Goal: Task Accomplishment & Management: Complete application form

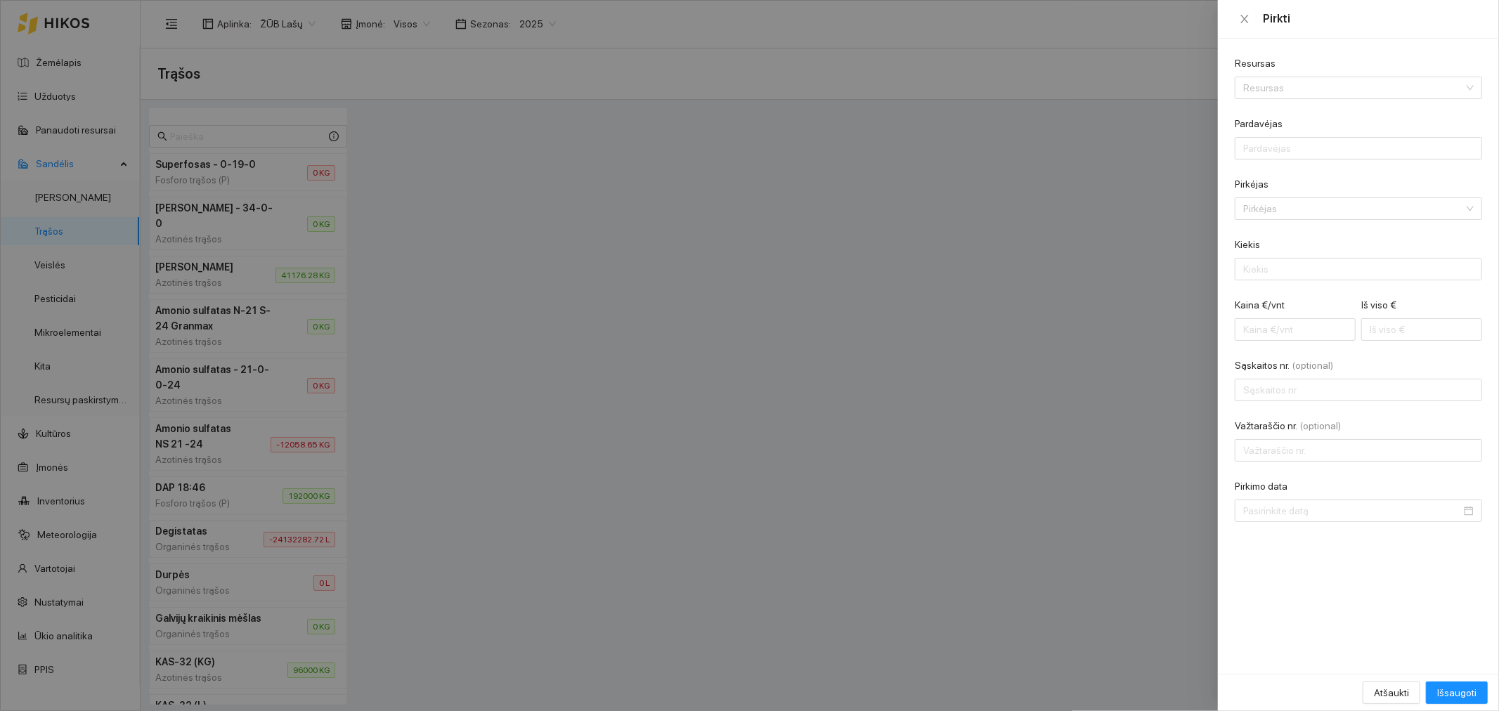
drag, startPoint x: 742, startPoint y: 301, endPoint x: 752, endPoint y: 297, distance: 11.4
click at [742, 301] on div at bounding box center [749, 355] width 1499 height 711
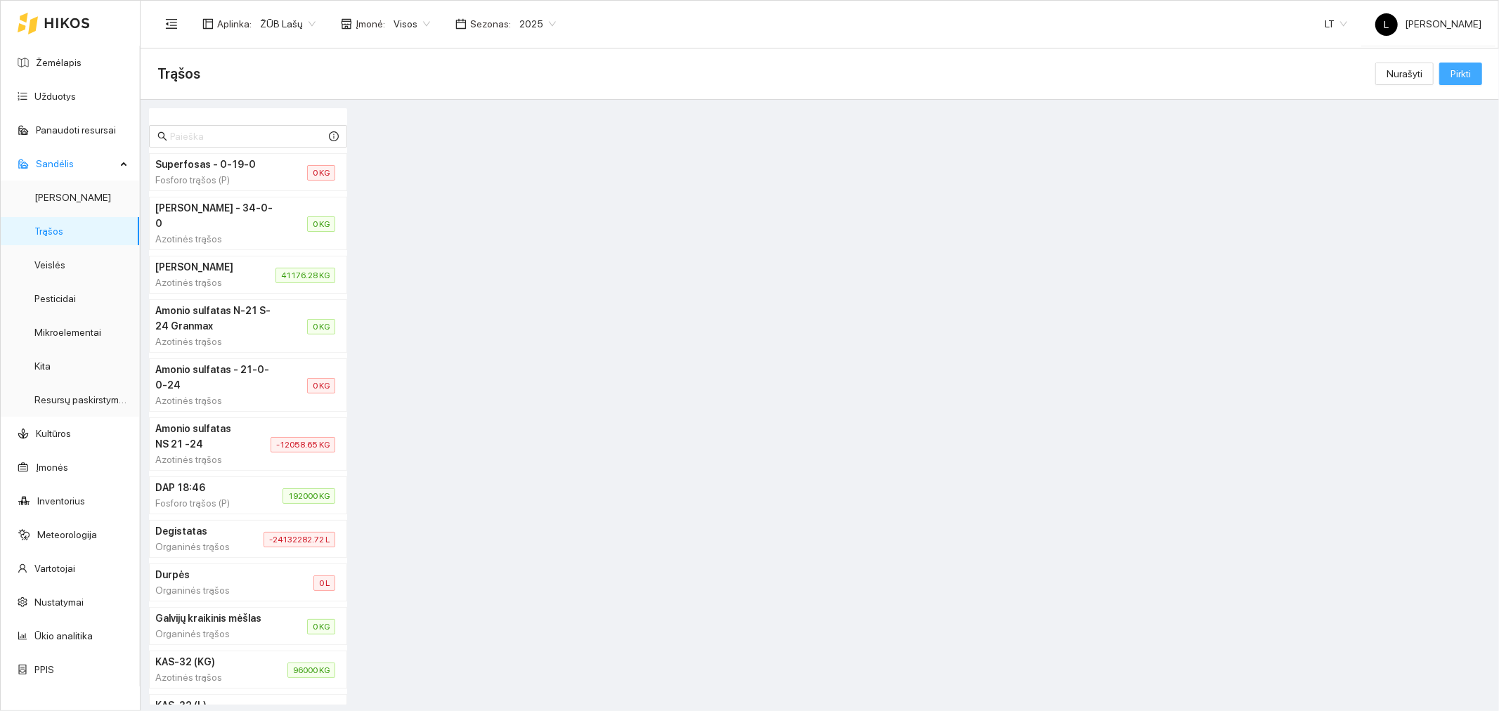
click at [1453, 78] on span "Pirkti" at bounding box center [1461, 73] width 20 height 15
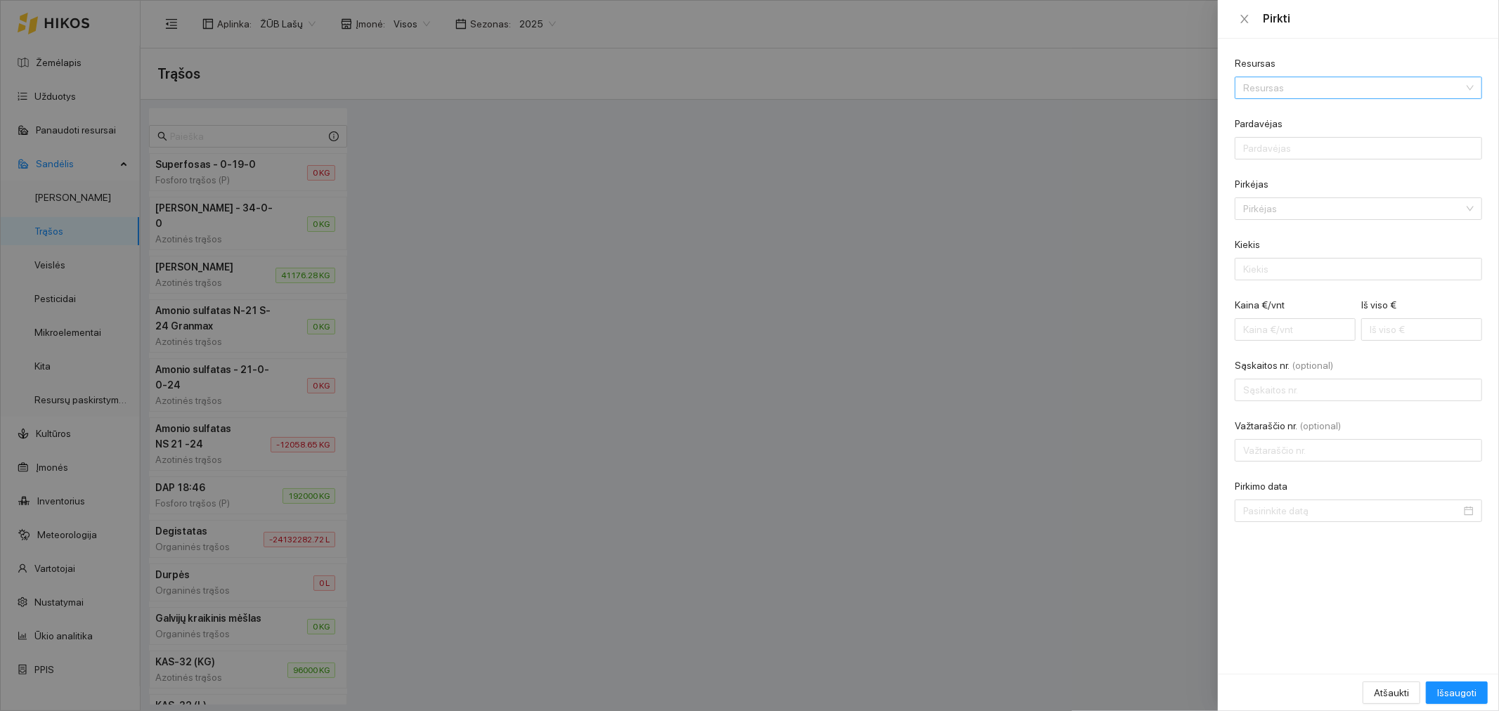
click at [1331, 88] on input "Resursas" at bounding box center [1354, 87] width 221 height 21
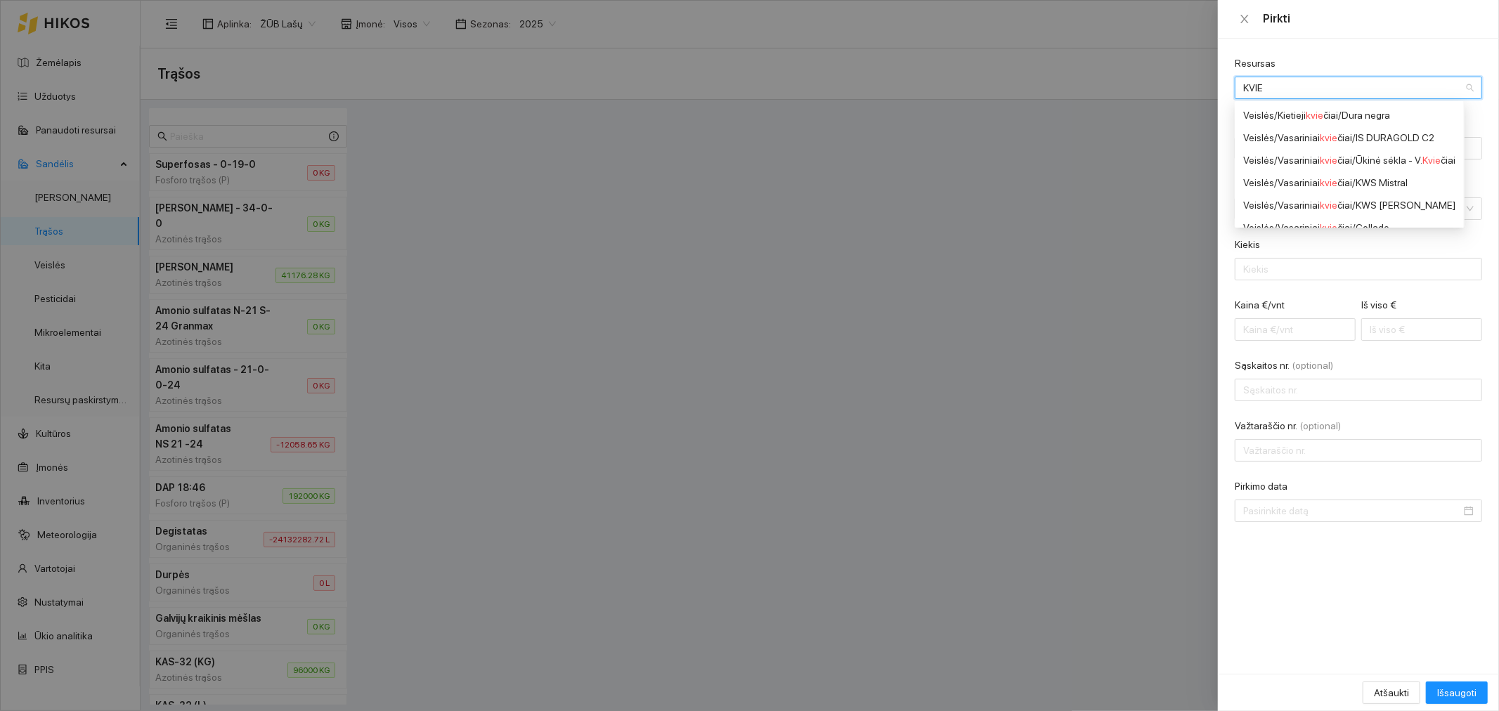
drag, startPoint x: 1336, startPoint y: 92, endPoint x: 1227, endPoint y: 92, distance: 109.0
click at [1227, 92] on div "Resursas KVIE Resursas Pardavėjas Pirkėjas Pirkėjas Kiekis Kaina €/vnt Iš viso …" at bounding box center [1358, 356] width 281 height 635
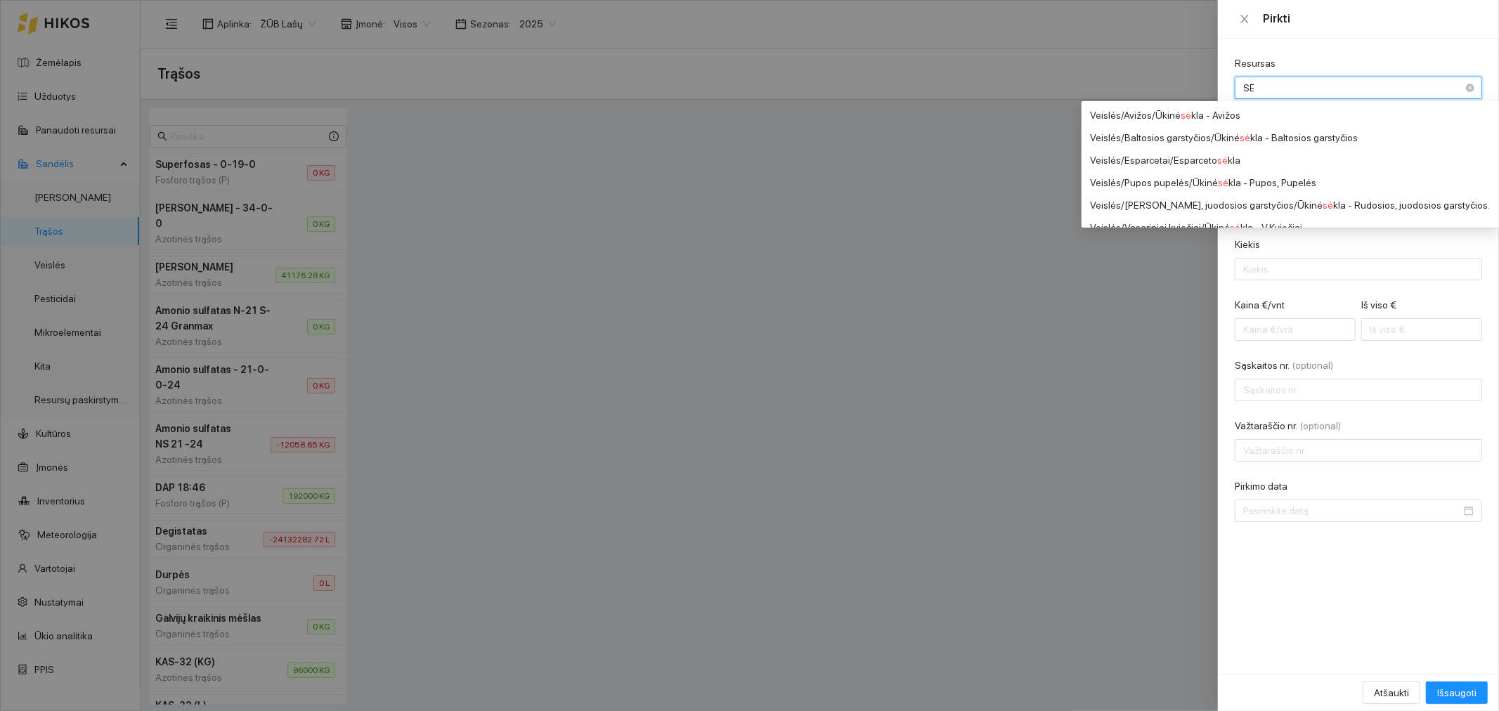
type input "S"
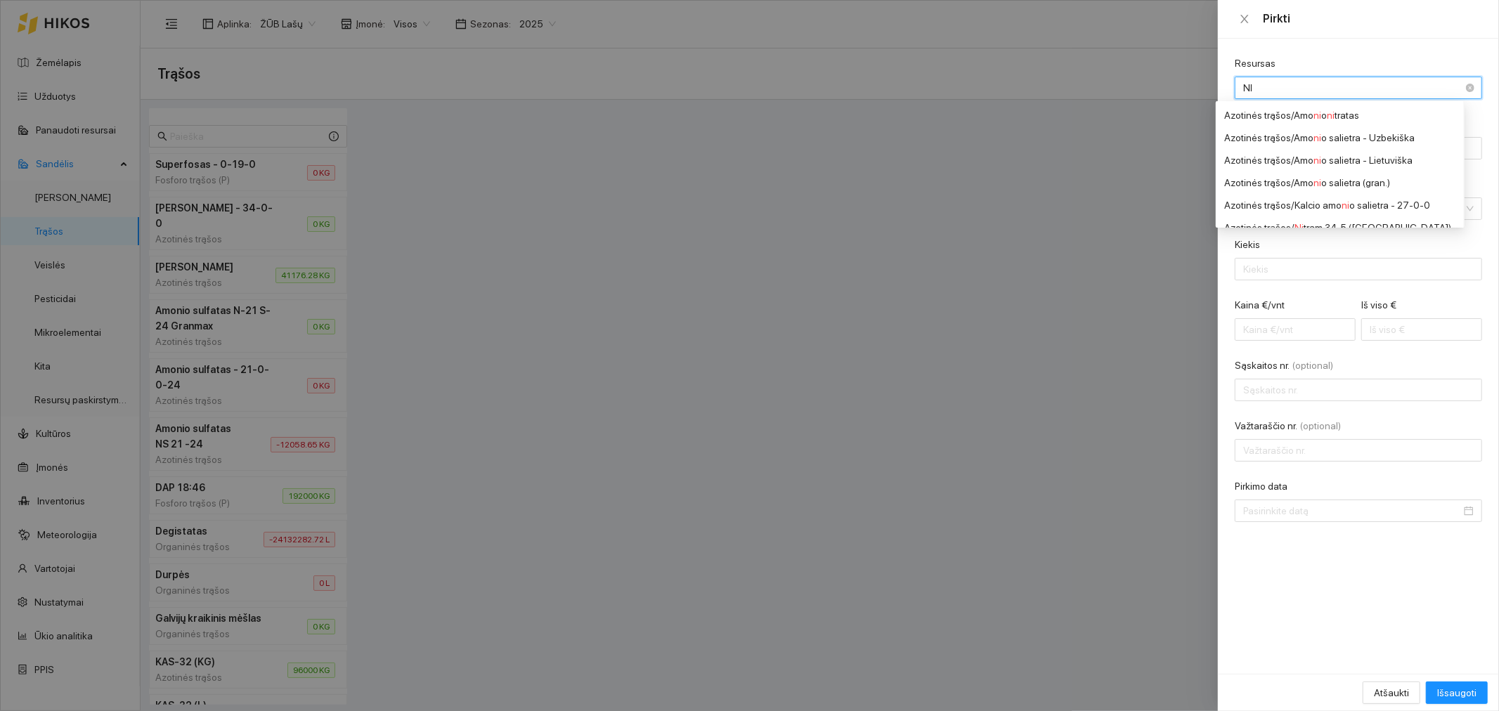
type input "NID"
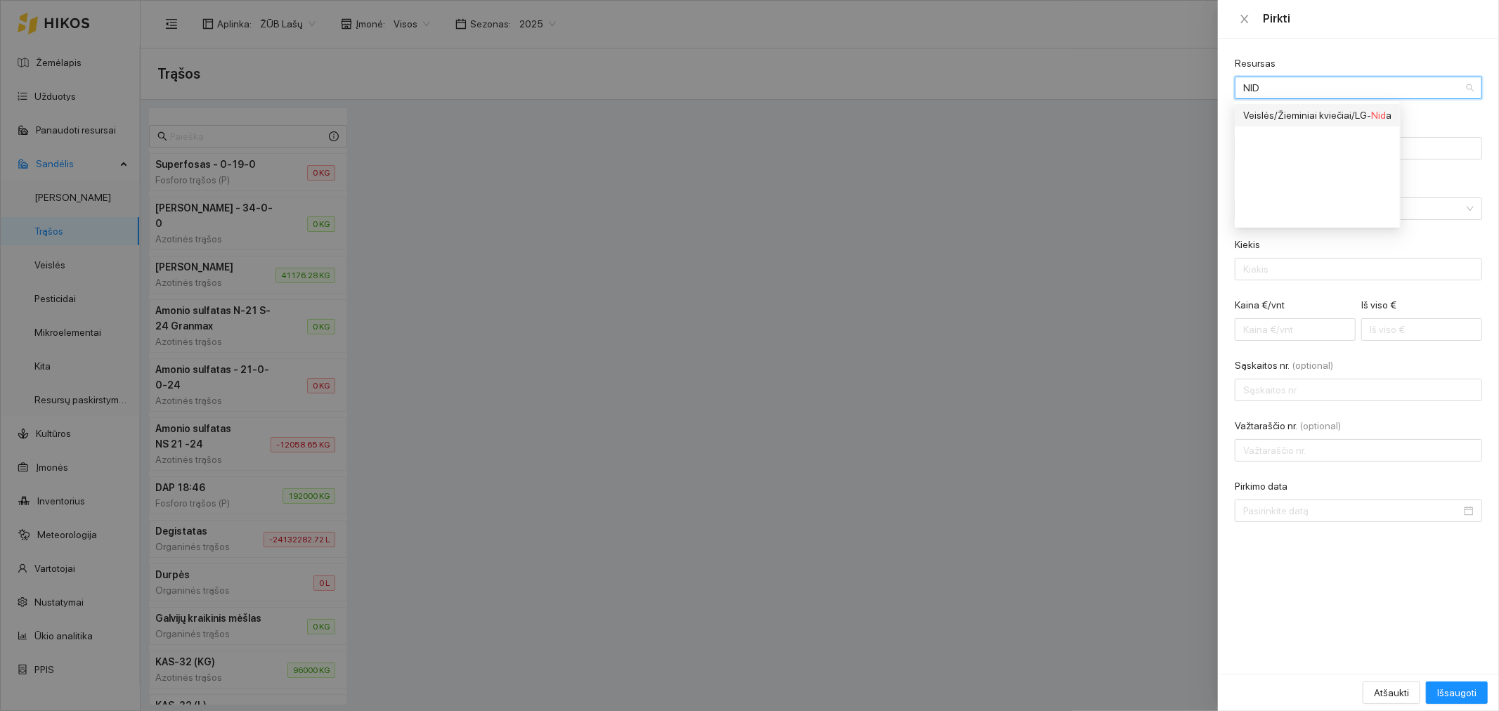
click at [1358, 117] on div "Veislės / Žieminiai kviečiai / LG- Nid a" at bounding box center [1318, 115] width 148 height 15
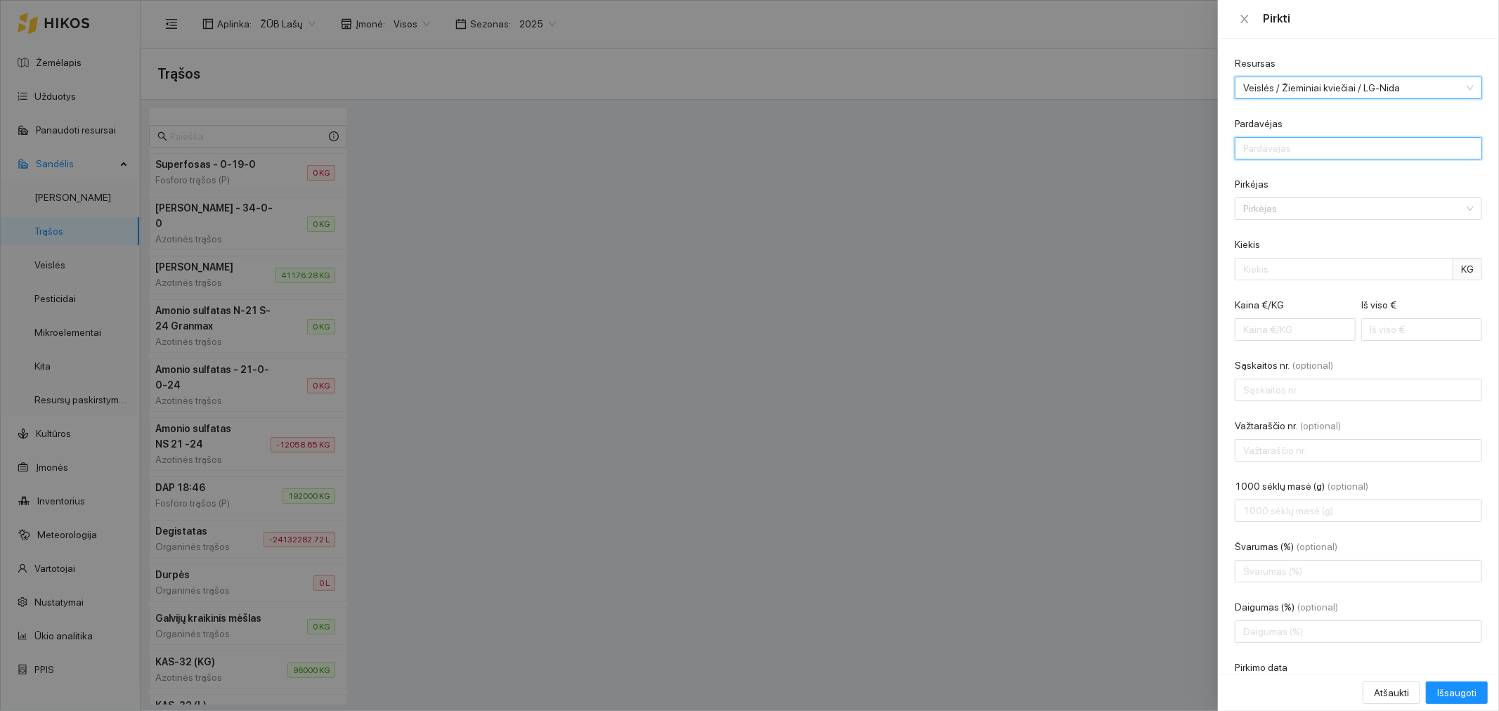
click at [1315, 145] on input "Pardavėjas" at bounding box center [1358, 148] width 247 height 22
type input "[PERSON_NAME]"
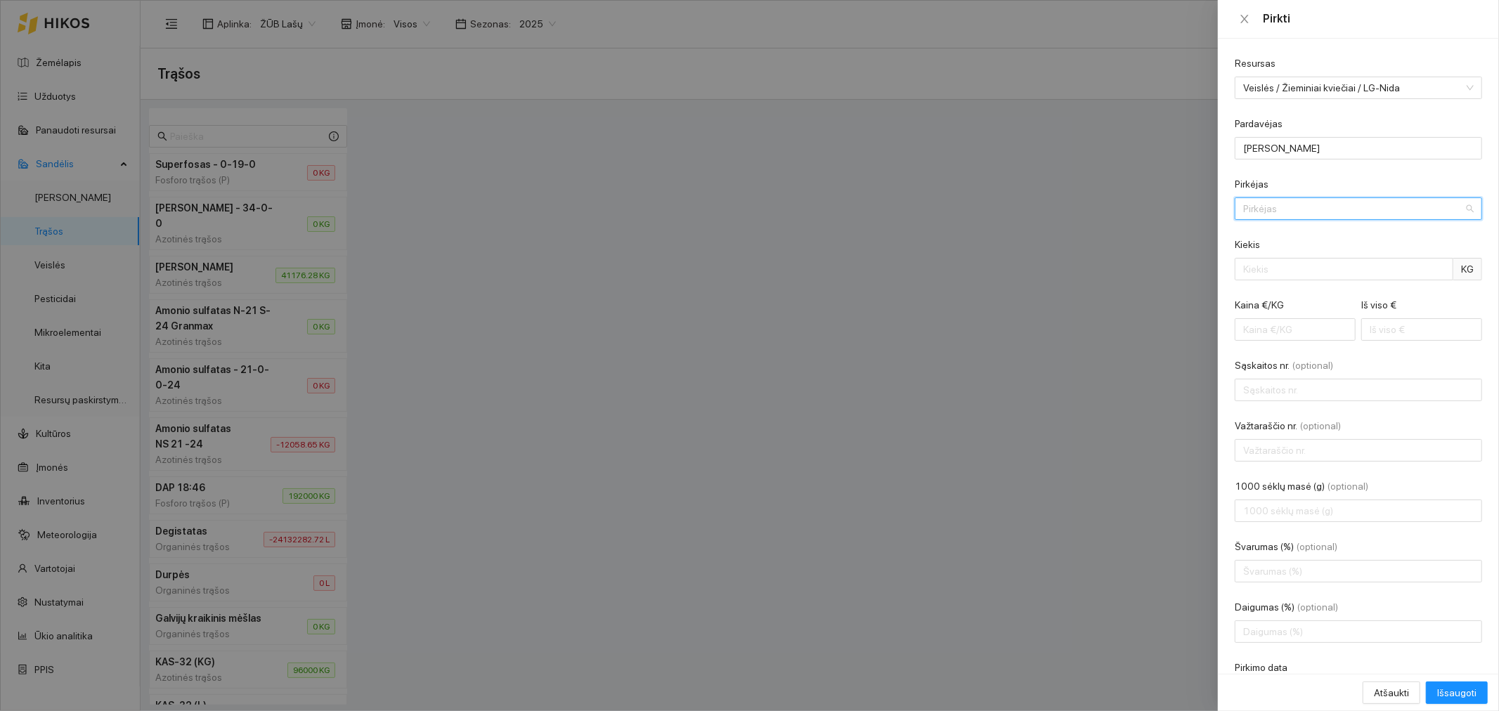
click at [1296, 215] on input "Pirkėjas" at bounding box center [1354, 208] width 221 height 21
click at [1298, 235] on div "Lašų žemės ūkio bendrovė" at bounding box center [1349, 235] width 211 height 15
click at [1304, 269] on input "Kiekis" at bounding box center [1344, 269] width 219 height 22
type input "4200"
click at [1296, 328] on input "Kaina €/KG" at bounding box center [1295, 329] width 121 height 22
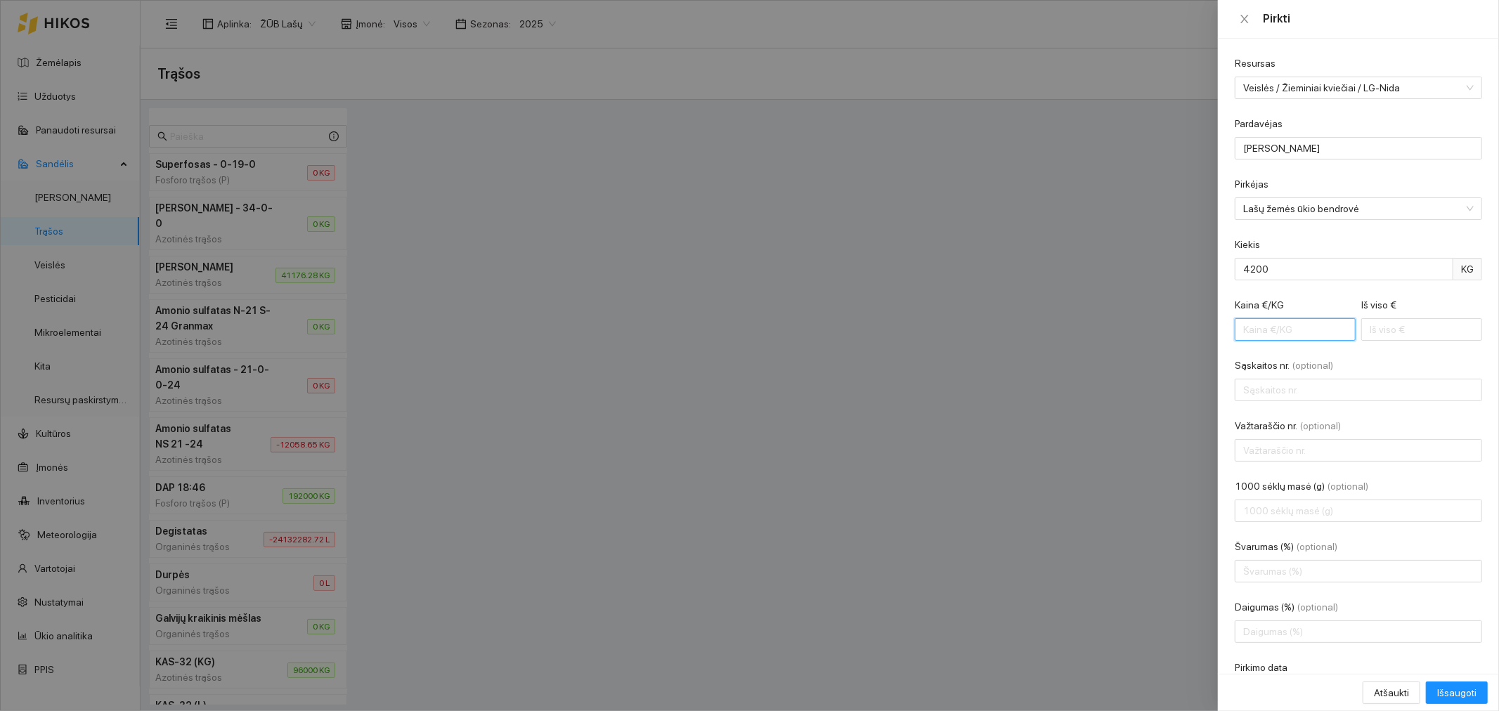
type input "0"
type input "0.00"
type input "0.4"
type input "1680.00"
type input "0.46"
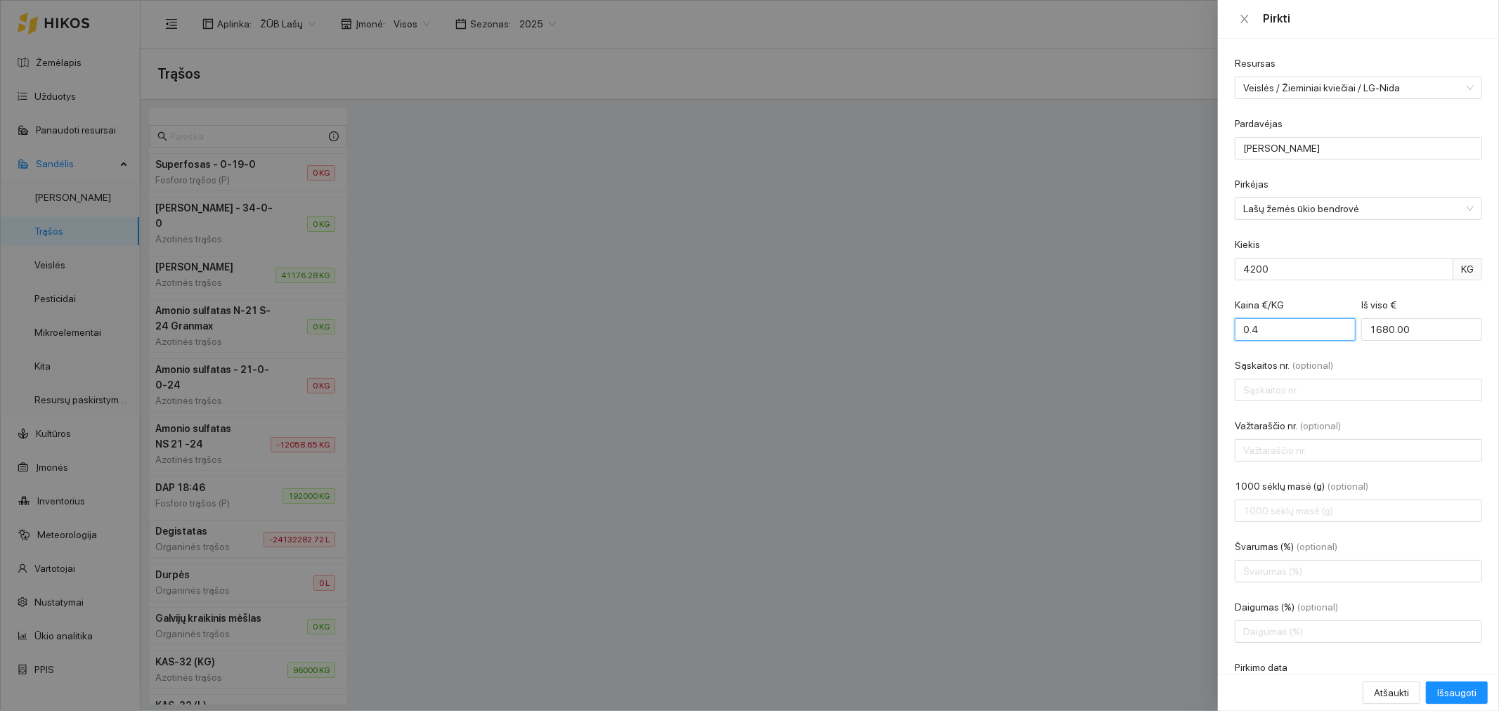
type input "1932.00"
type input "0.464"
type input "1948.80"
type input "0.464"
click at [1319, 392] on input "Sąskaitos nr. (optional)" at bounding box center [1358, 390] width 247 height 22
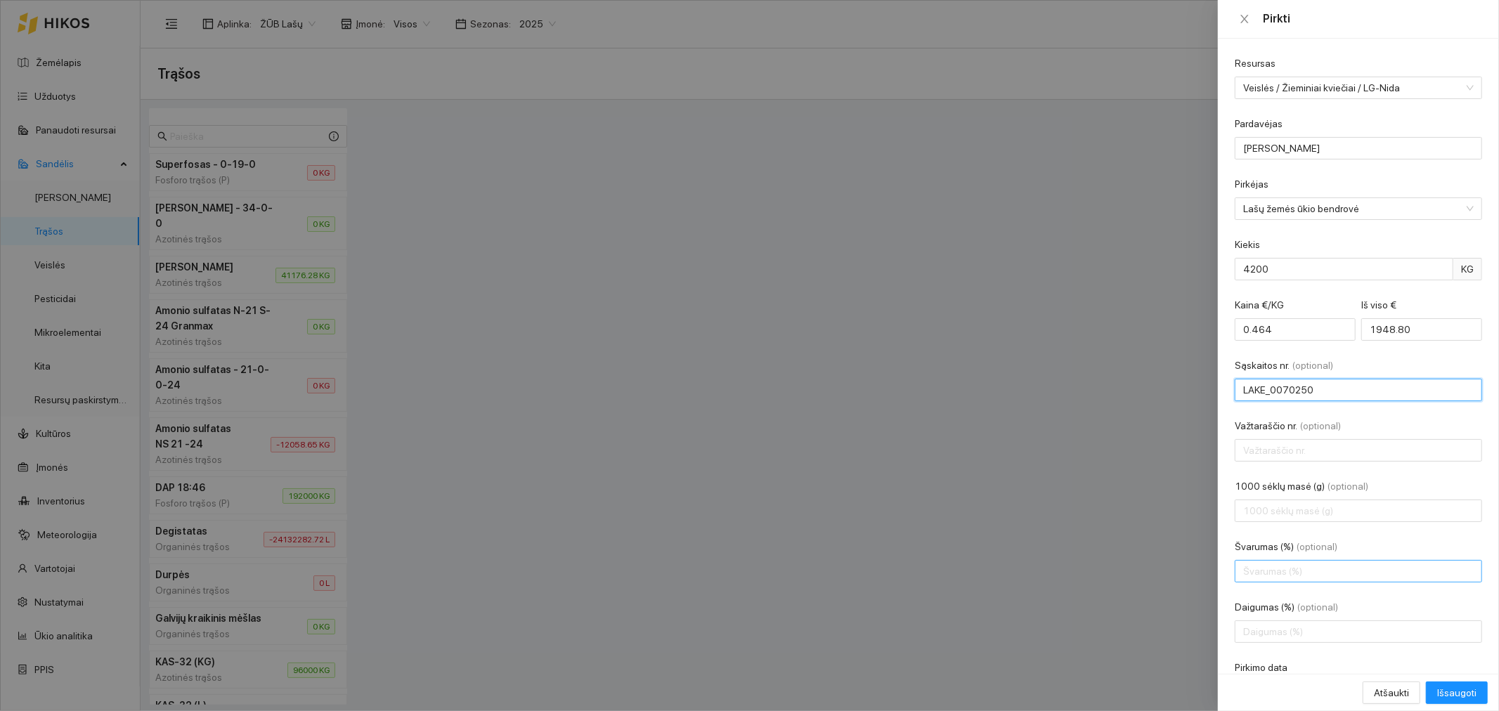
scroll to position [65, 0]
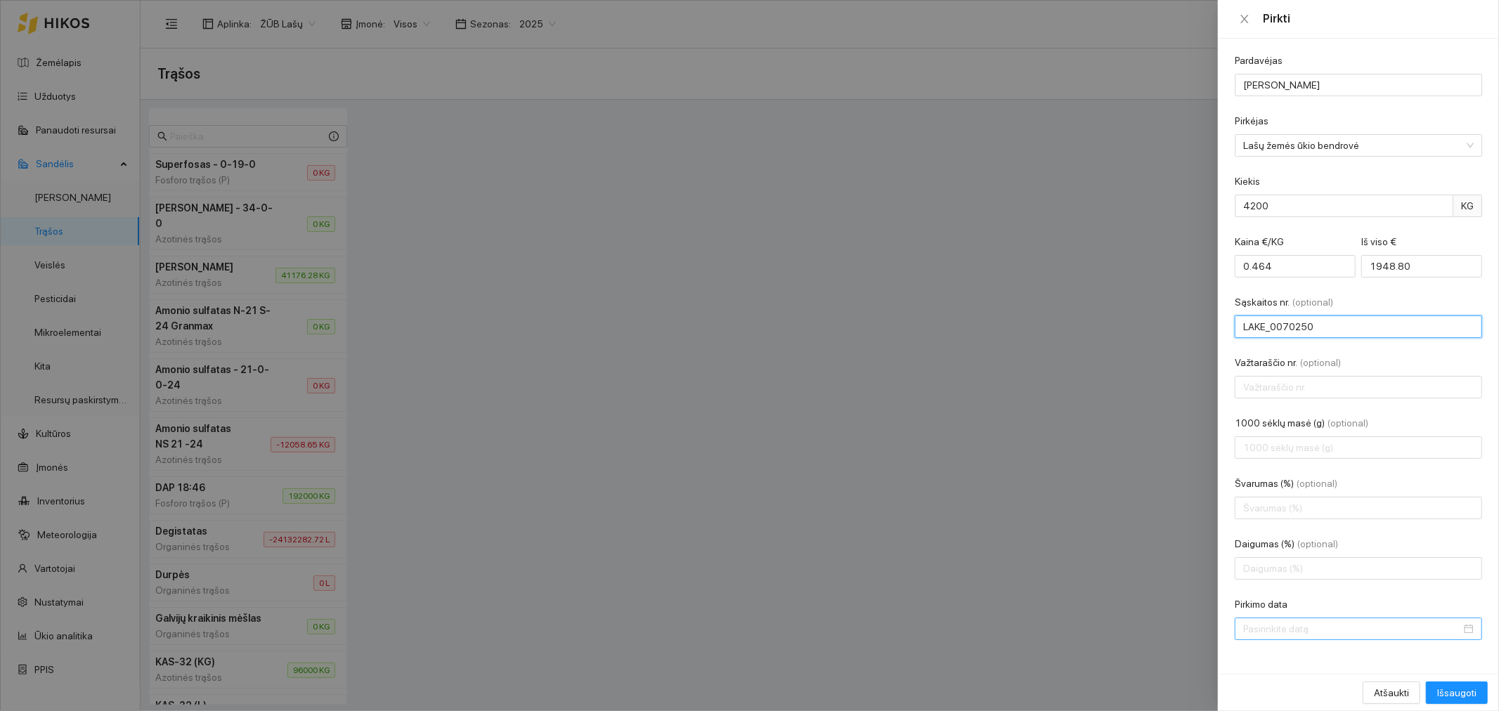
type input "LAKE_0070250"
click at [1325, 634] on input "Pirkimo data" at bounding box center [1353, 628] width 218 height 15
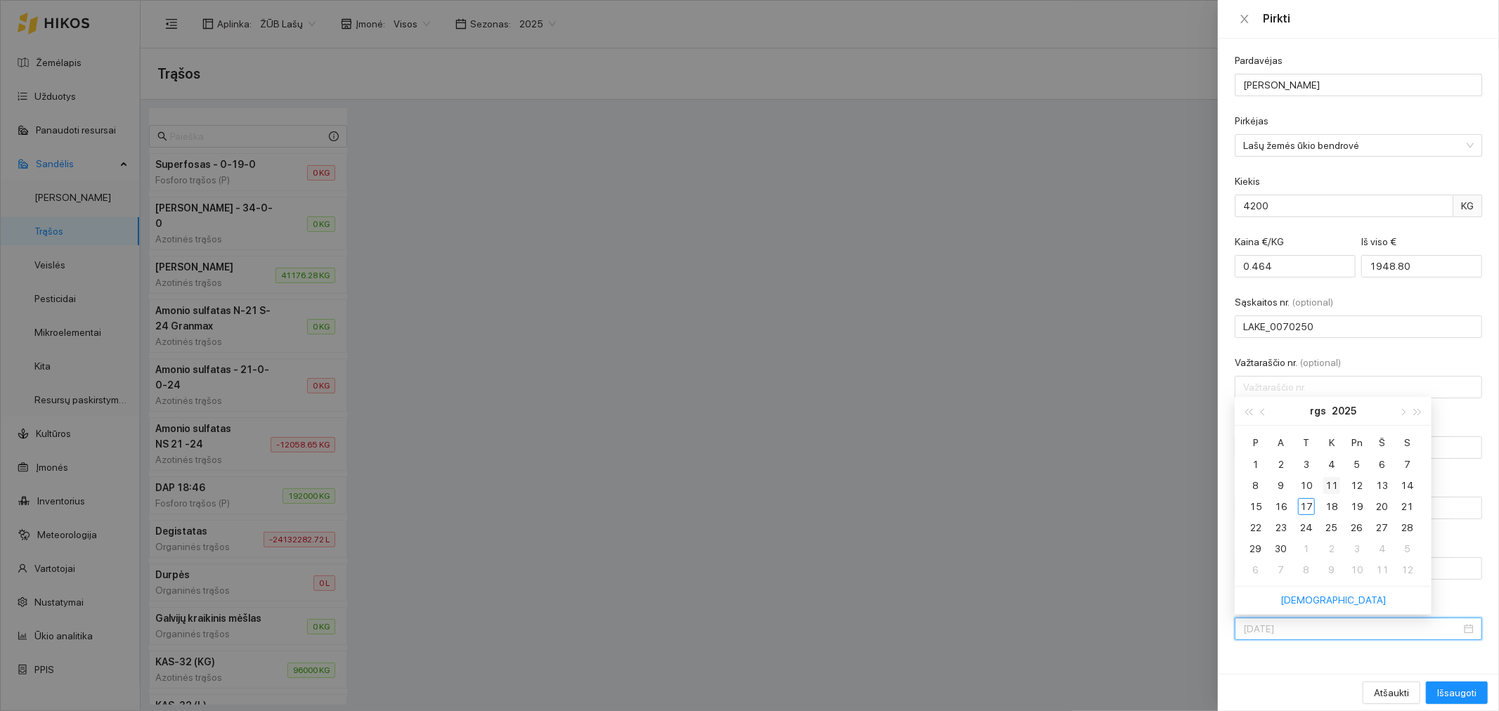
type input "[DATE]"
click at [1331, 486] on div "11" at bounding box center [1332, 485] width 17 height 17
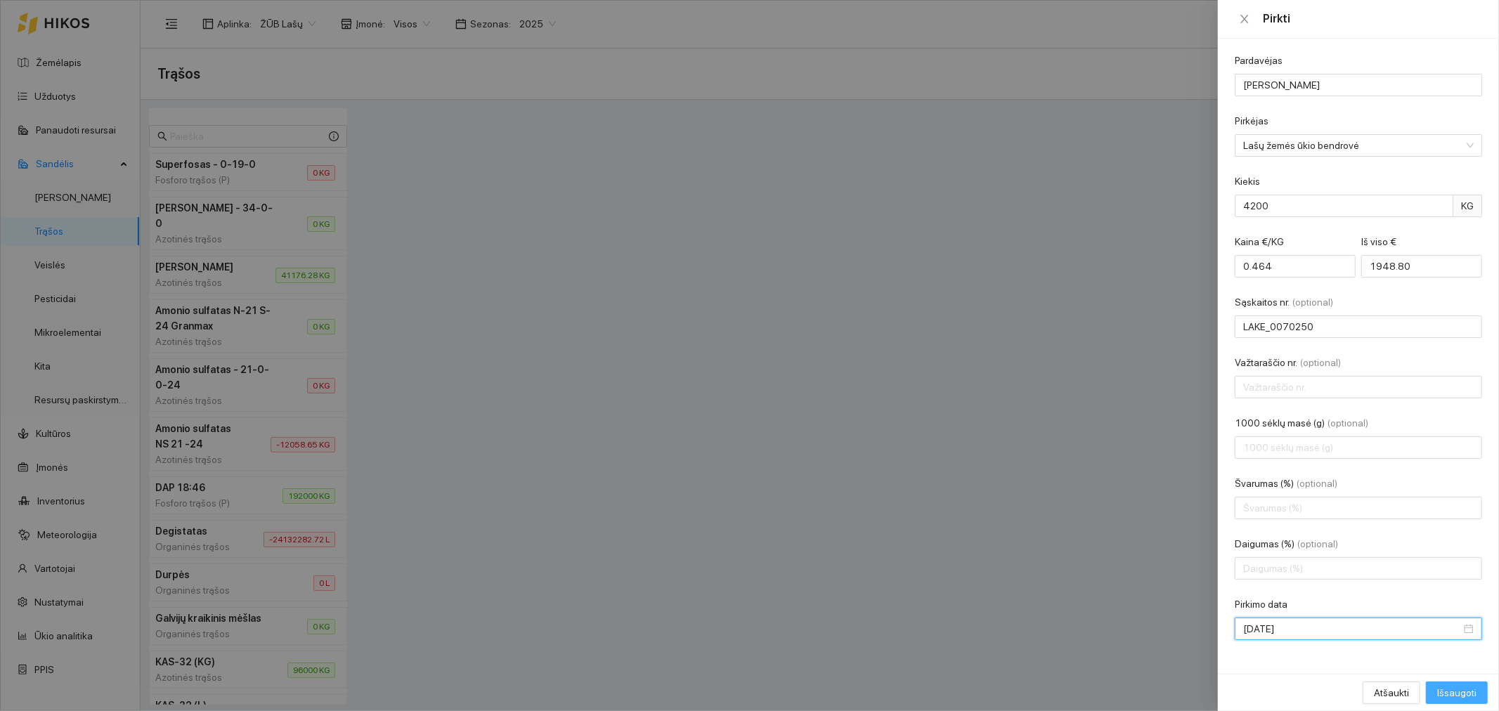
click at [1441, 689] on span "Išsaugoti" at bounding box center [1457, 692] width 39 height 15
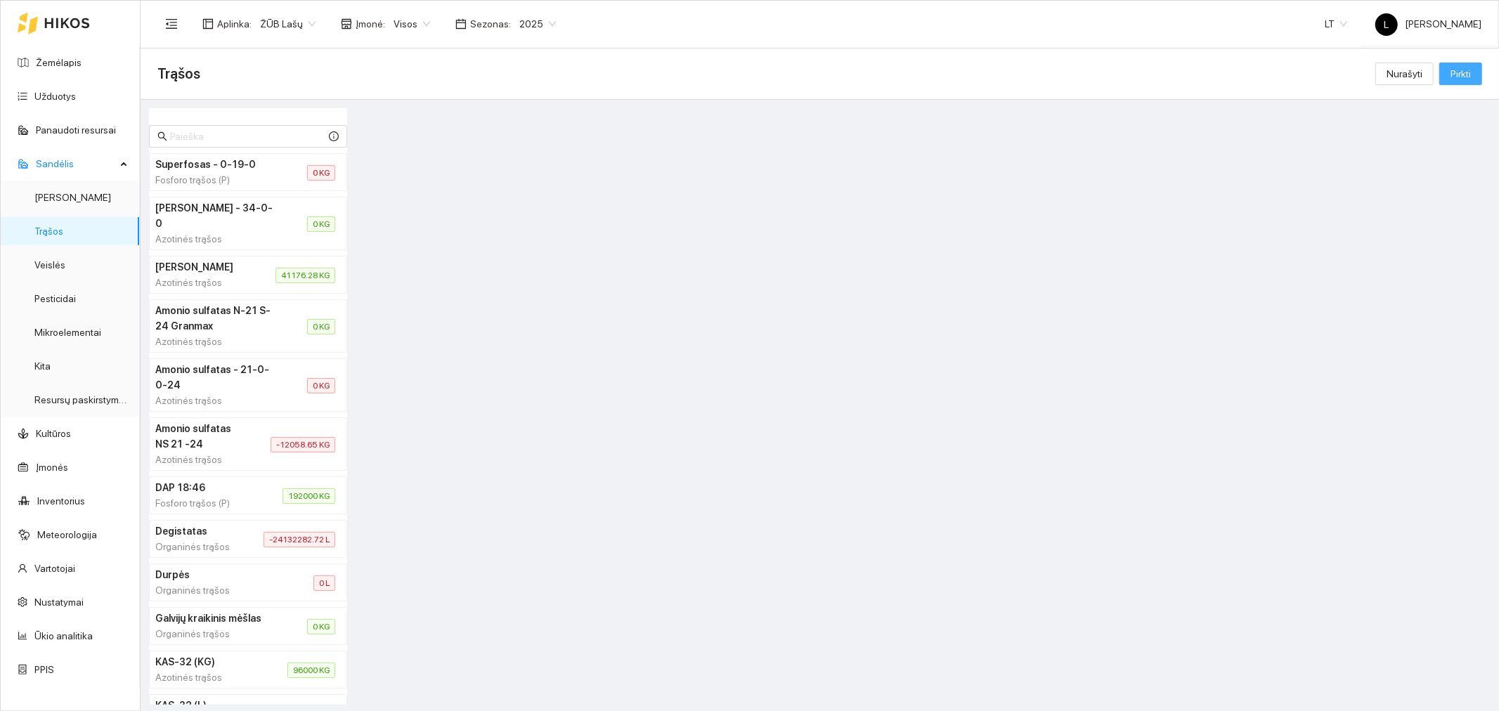
click at [1458, 77] on span "Pirkti" at bounding box center [1461, 73] width 20 height 15
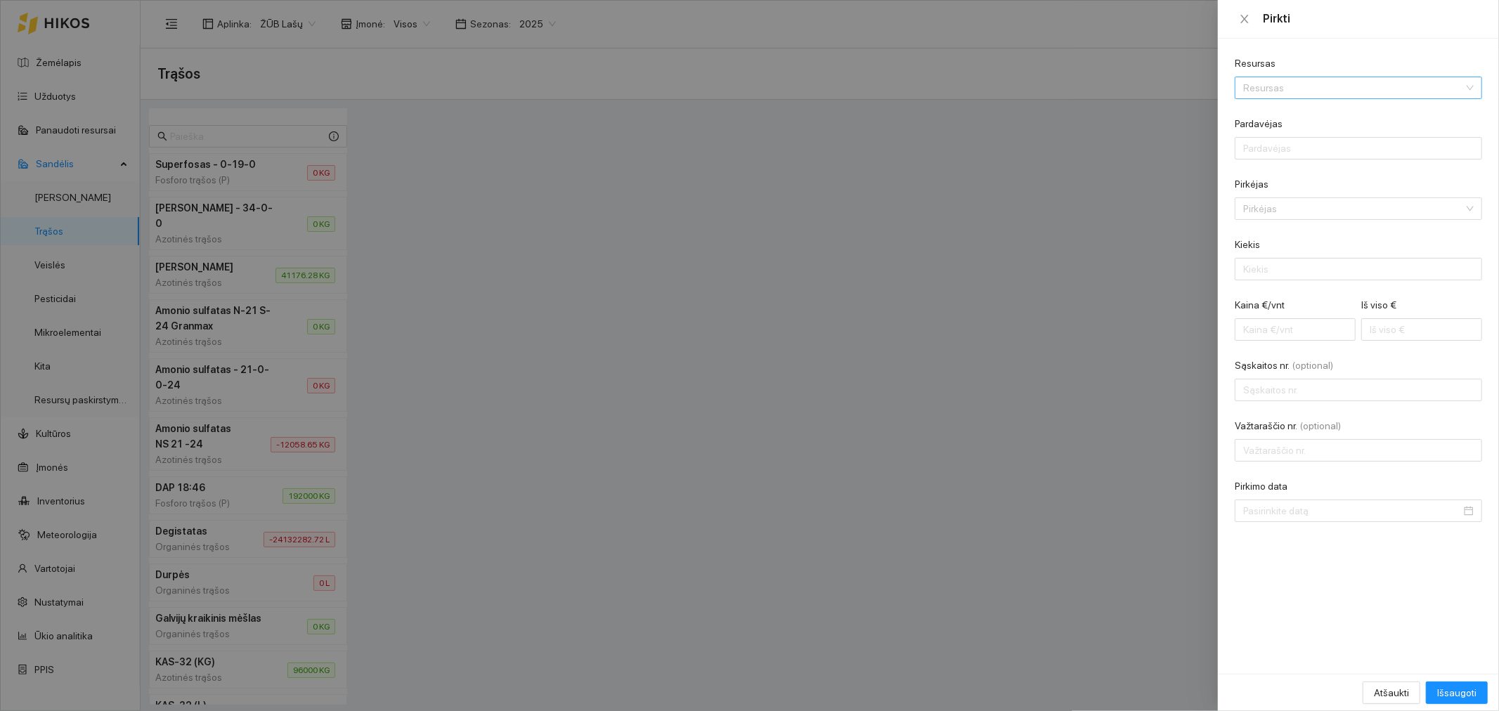
click at [1315, 88] on input "Resursas" at bounding box center [1354, 87] width 221 height 21
type input "BIS"
click at [1302, 135] on span "Bis" at bounding box center [1297, 137] width 13 height 11
click at [1302, 150] on input "Pardavėjas" at bounding box center [1358, 148] width 247 height 22
type input "Žvalguva UAB"
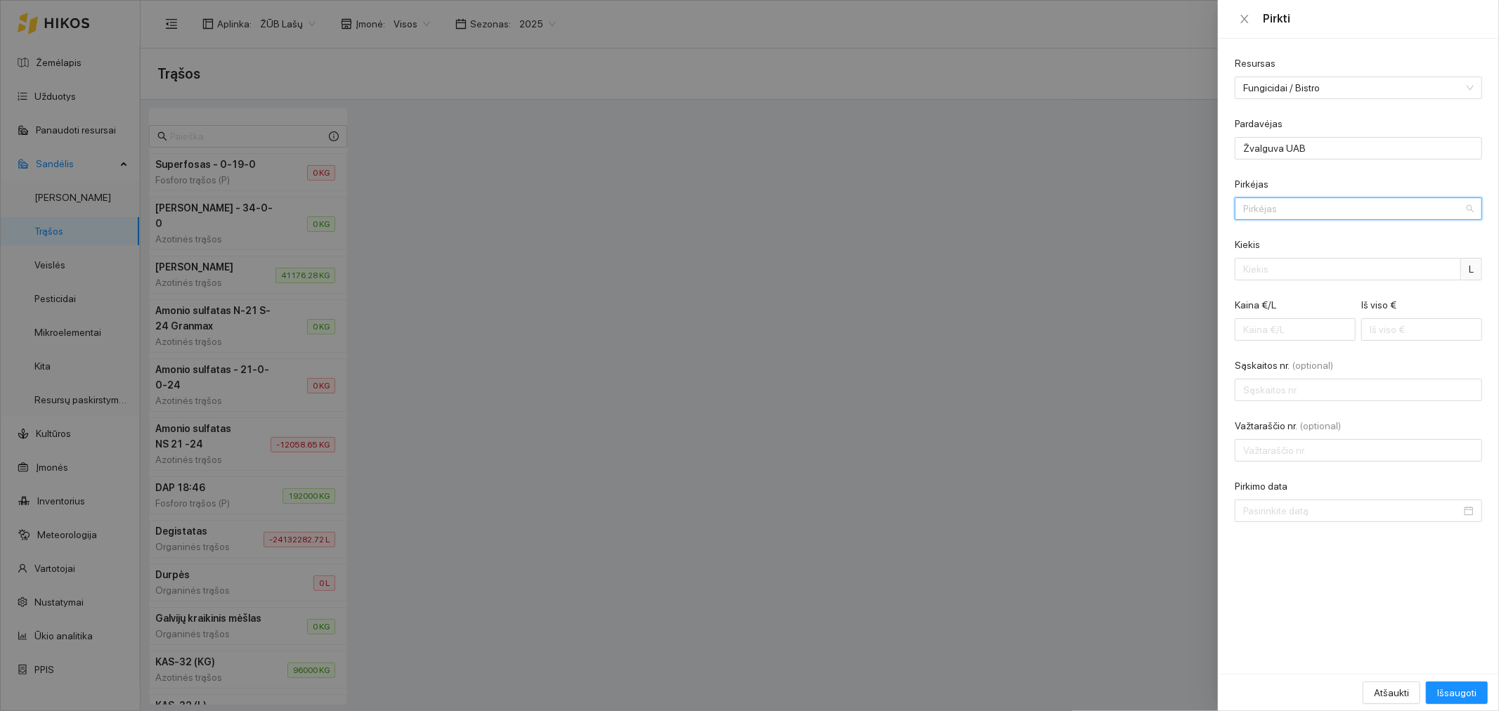
click at [1309, 212] on input "Pirkėjas" at bounding box center [1354, 208] width 221 height 21
click at [1312, 236] on div "Lašų žemės ūkio bendrovė" at bounding box center [1349, 235] width 211 height 15
click at [1309, 271] on input "Kiekis" at bounding box center [1348, 269] width 226 height 22
type input "85"
click at [1288, 328] on input "Kaina €/L" at bounding box center [1295, 329] width 121 height 22
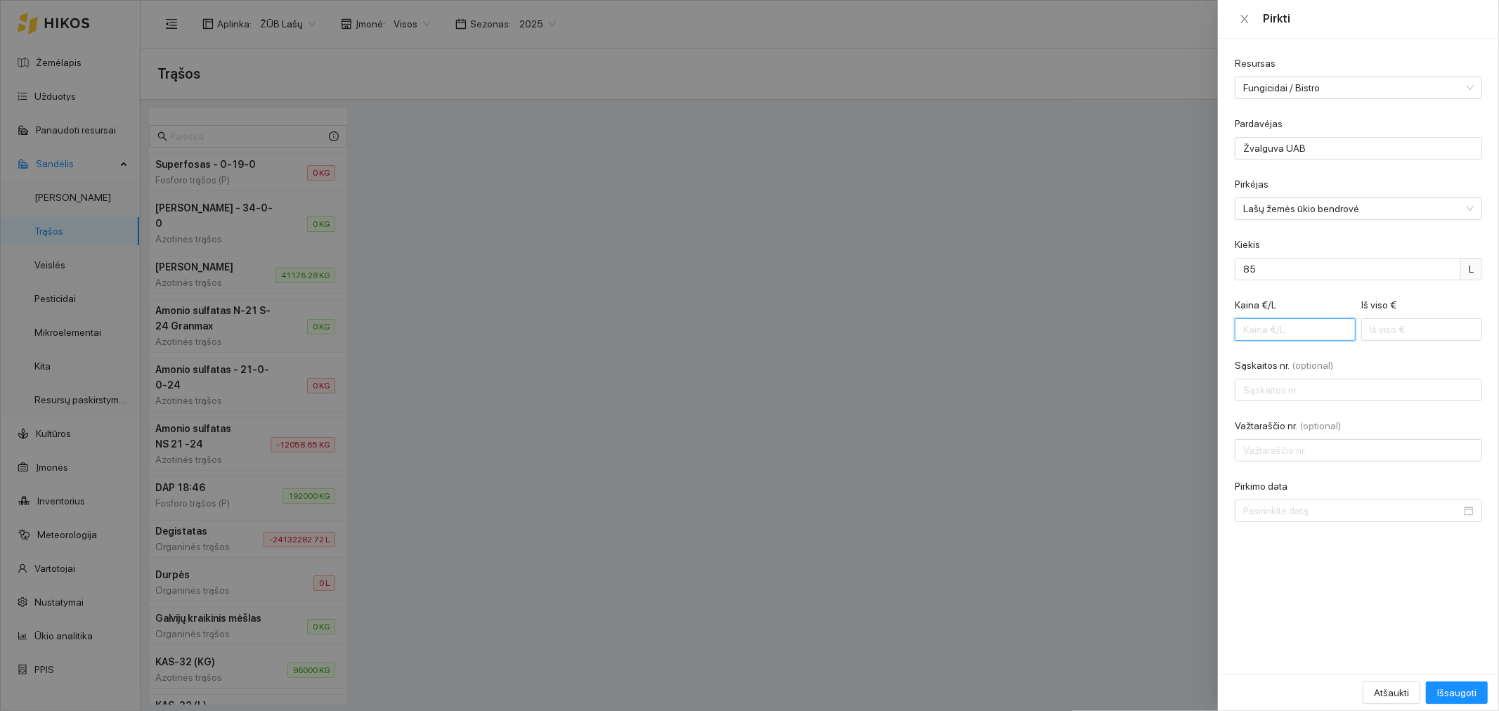
type input "1"
type input "85.00"
type input "16"
type input "1360.00"
type input "16"
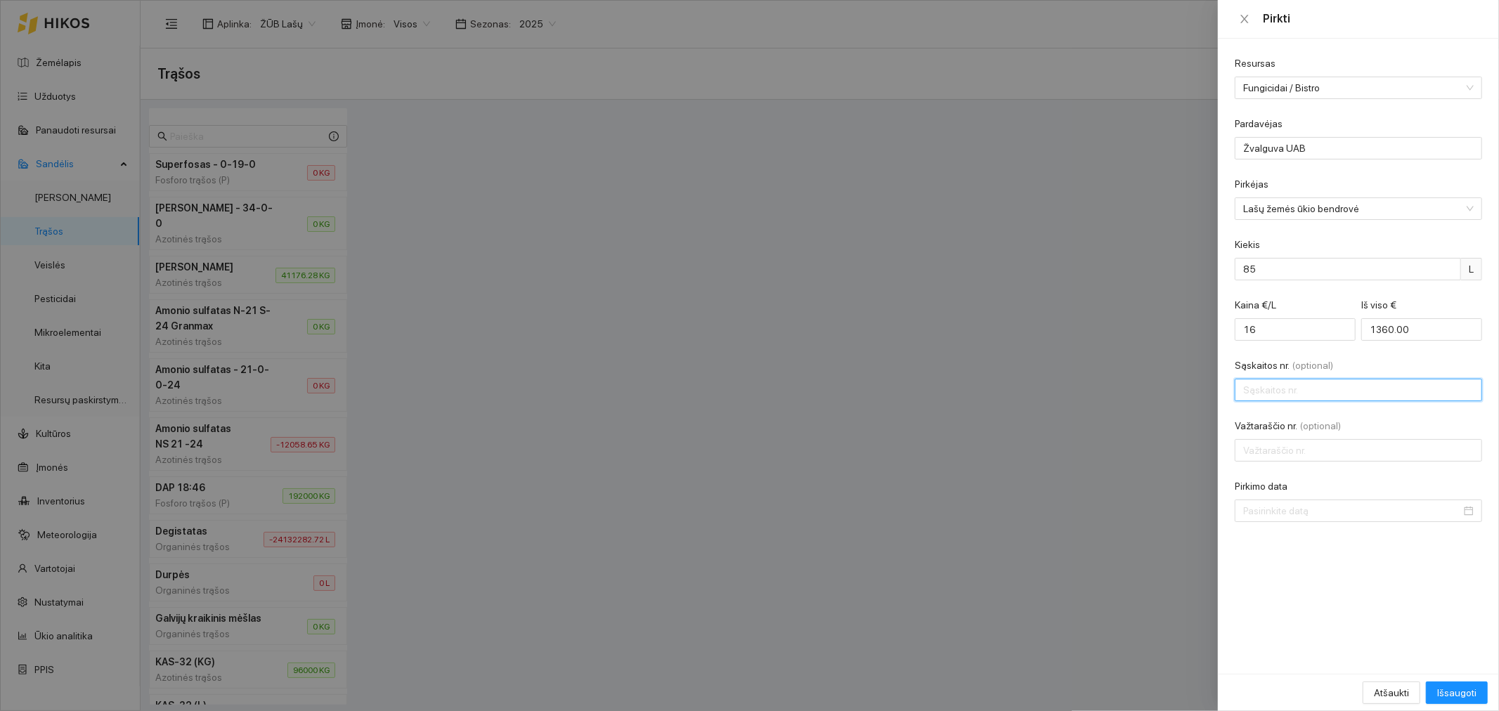
click at [1297, 392] on input "Sąskaitos nr. (optional)" at bounding box center [1358, 390] width 247 height 22
type input "RŽB0005724"
click at [1289, 508] on input "Pirkimo data" at bounding box center [1353, 510] width 218 height 15
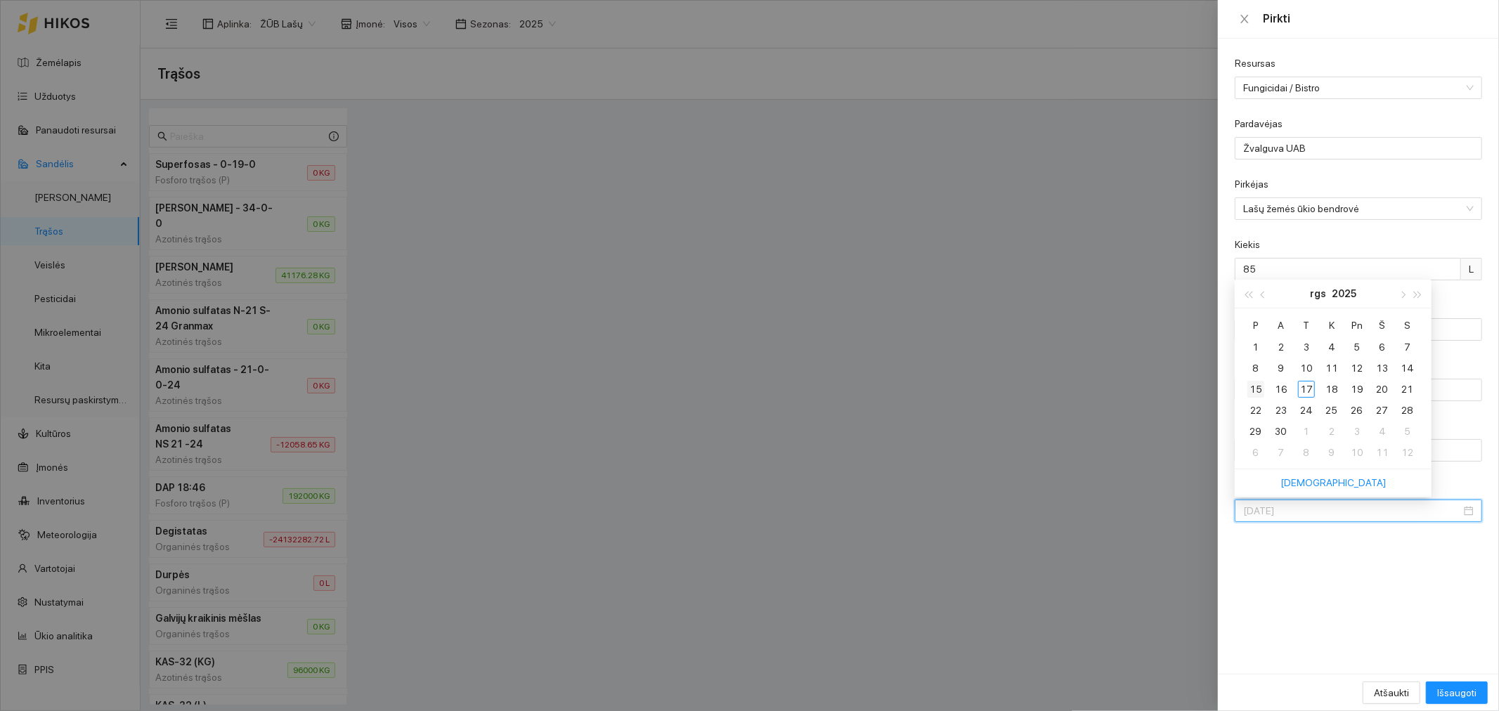
type input "[DATE]"
click at [1255, 389] on div "15" at bounding box center [1256, 389] width 17 height 17
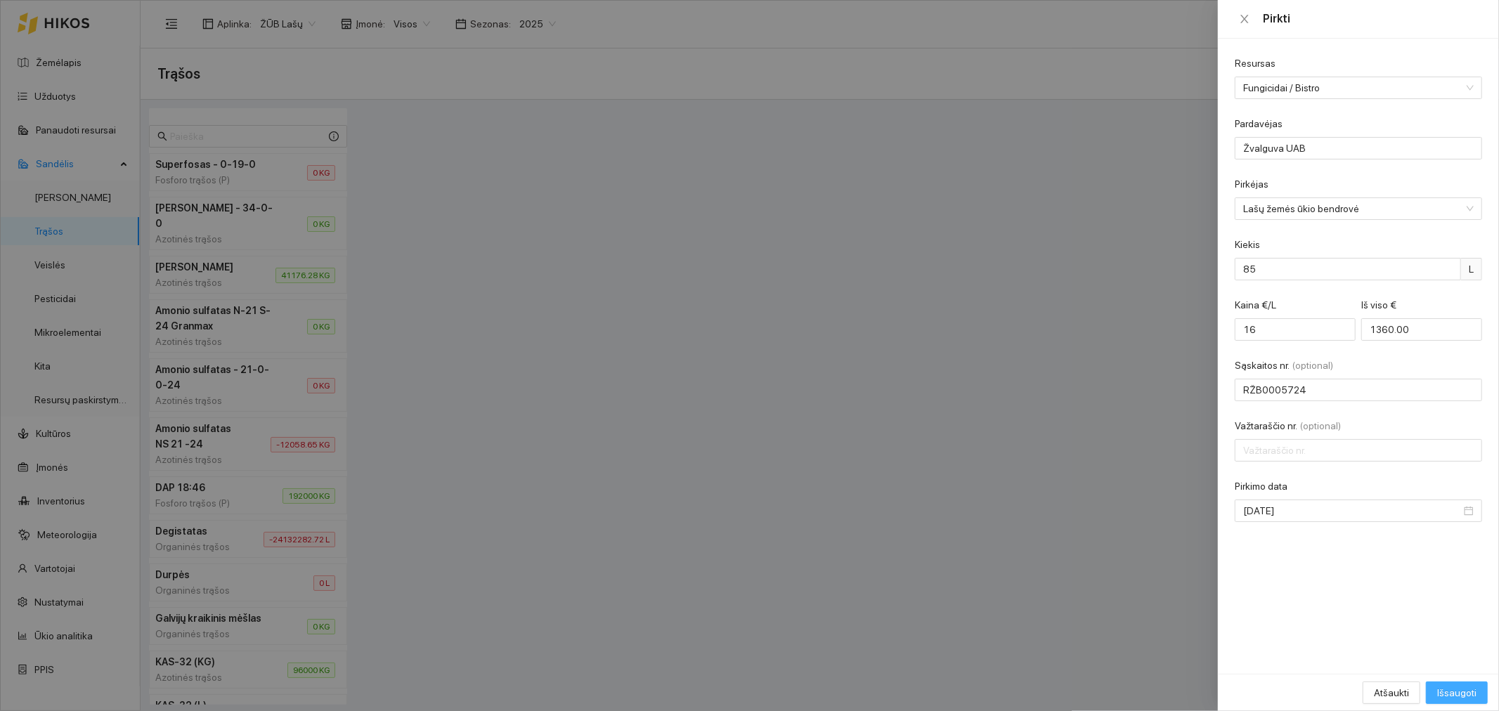
click at [1439, 686] on span "Išsaugoti" at bounding box center [1457, 692] width 39 height 15
